Goal: Information Seeking & Learning: Learn about a topic

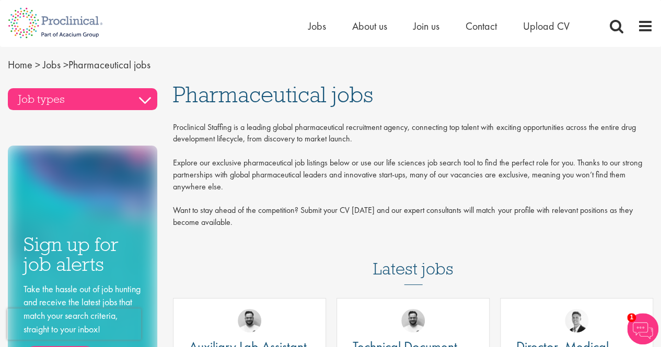
click at [142, 95] on h3 "Job types" at bounding box center [82, 99] width 149 height 22
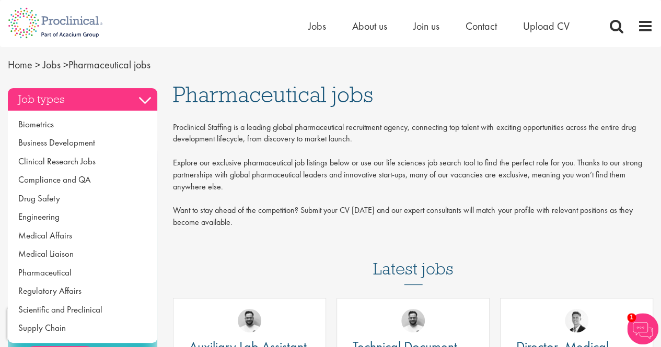
click at [142, 95] on h3 "Job types" at bounding box center [82, 99] width 149 height 22
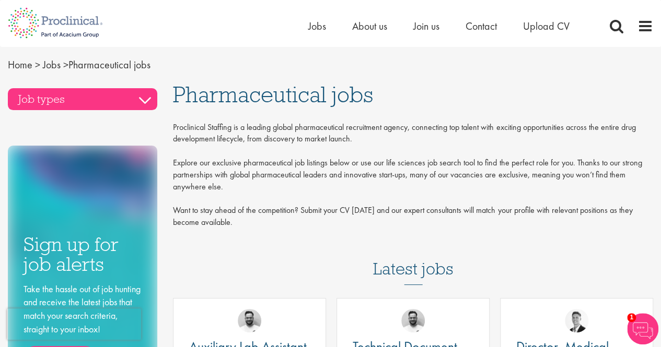
click at [142, 95] on h3 "Job types" at bounding box center [82, 99] width 149 height 22
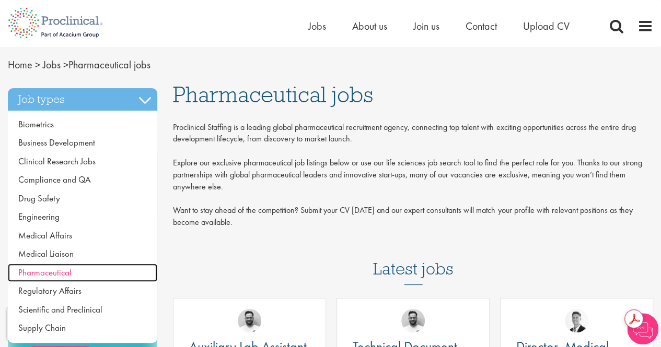
click at [43, 272] on span "Pharmaceutical" at bounding box center [44, 272] width 53 height 11
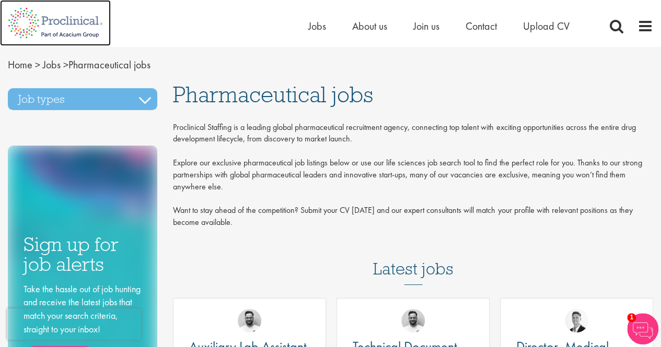
click at [57, 25] on img at bounding box center [55, 23] width 111 height 46
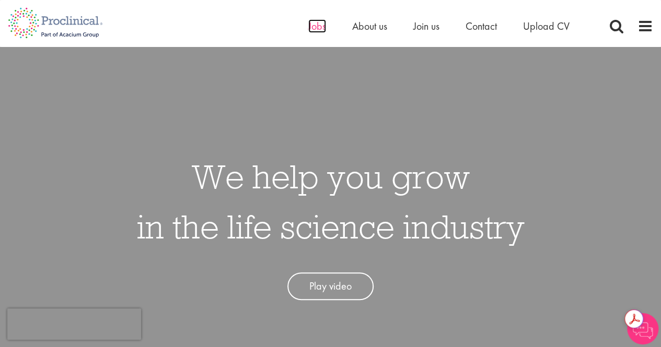
click at [315, 27] on span "Jobs" at bounding box center [317, 26] width 18 height 14
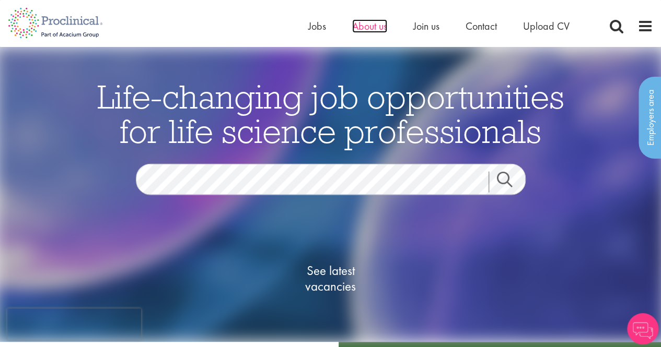
click at [376, 26] on span "About us" at bounding box center [369, 26] width 35 height 14
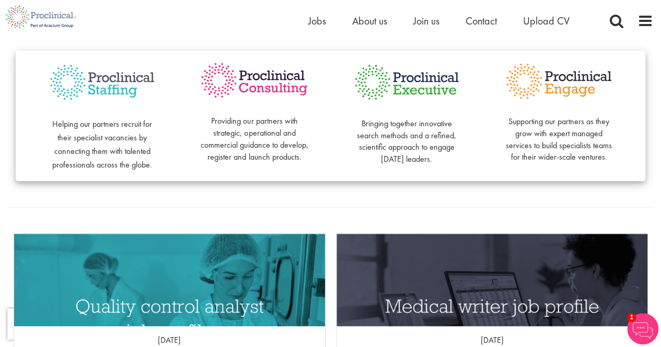
scroll to position [289, 0]
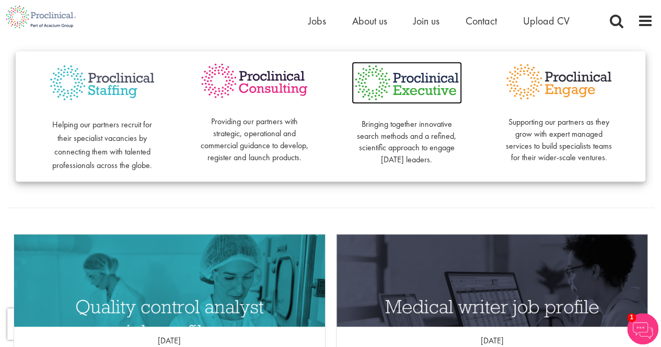
click at [420, 90] on img at bounding box center [406, 83] width 110 height 42
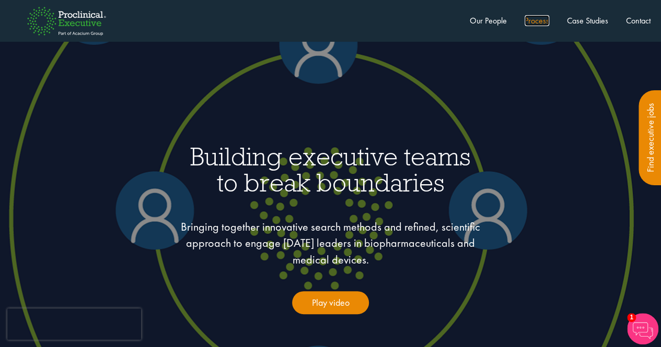
click at [527, 22] on link "Process" at bounding box center [536, 20] width 25 height 11
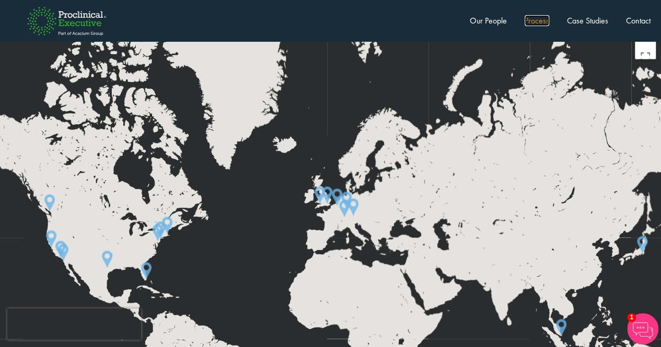
scroll to position [2759, 0]
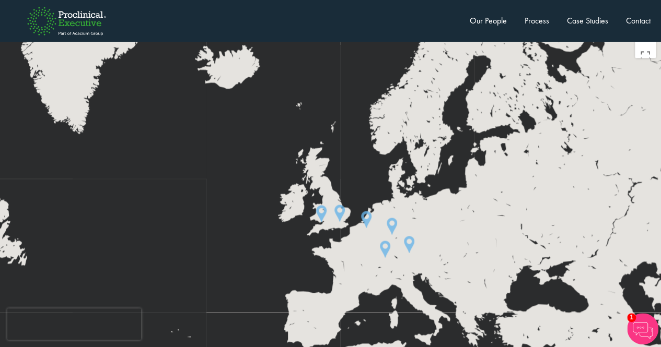
click at [323, 201] on img at bounding box center [321, 213] width 19 height 25
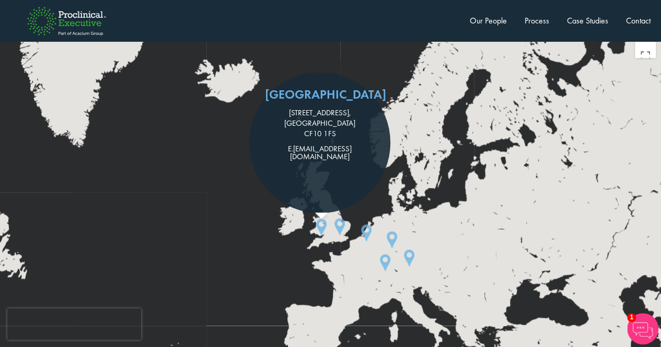
click at [343, 214] on img at bounding box center [339, 226] width 19 height 25
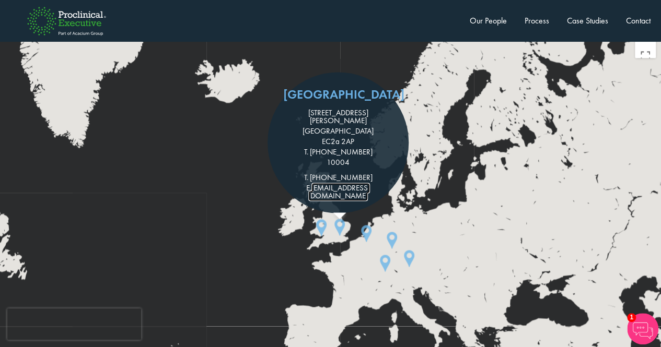
click at [334, 183] on link "[EMAIL_ADDRESS][DOMAIN_NAME]" at bounding box center [339, 192] width 62 height 18
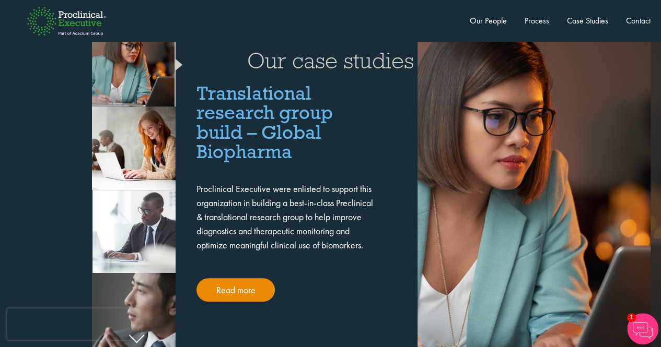
scroll to position [2095, 0]
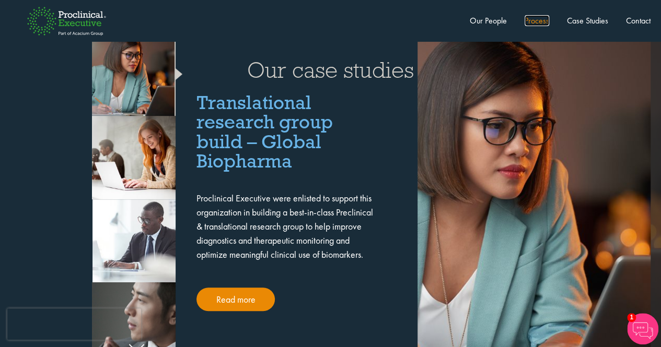
click at [534, 25] on link "Process" at bounding box center [536, 20] width 25 height 11
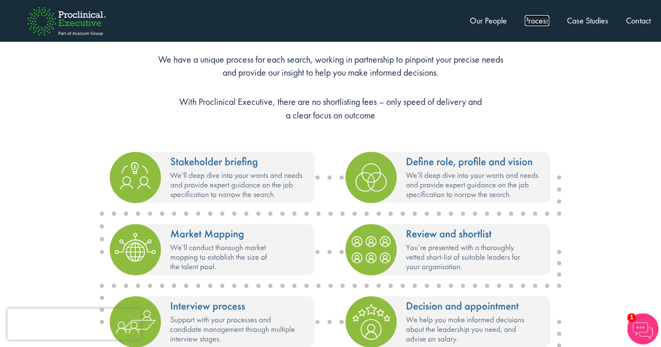
scroll to position [1274, 0]
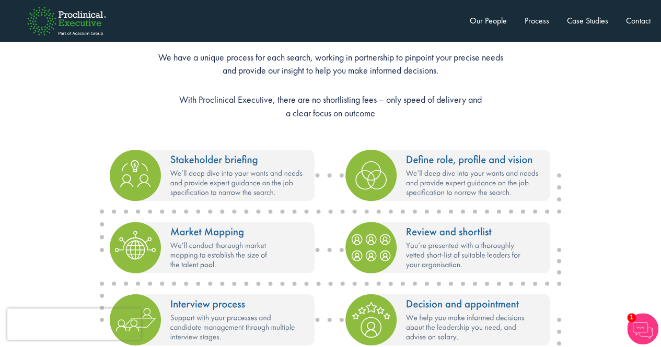
click at [265, 172] on img at bounding box center [331, 285] width 470 height 279
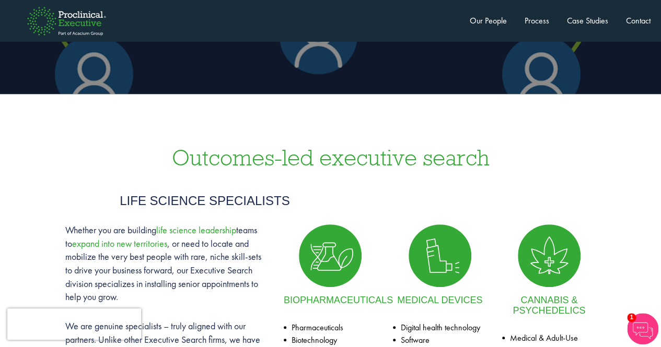
scroll to position [300, 0]
